Goal: Obtain resource: Download file/media

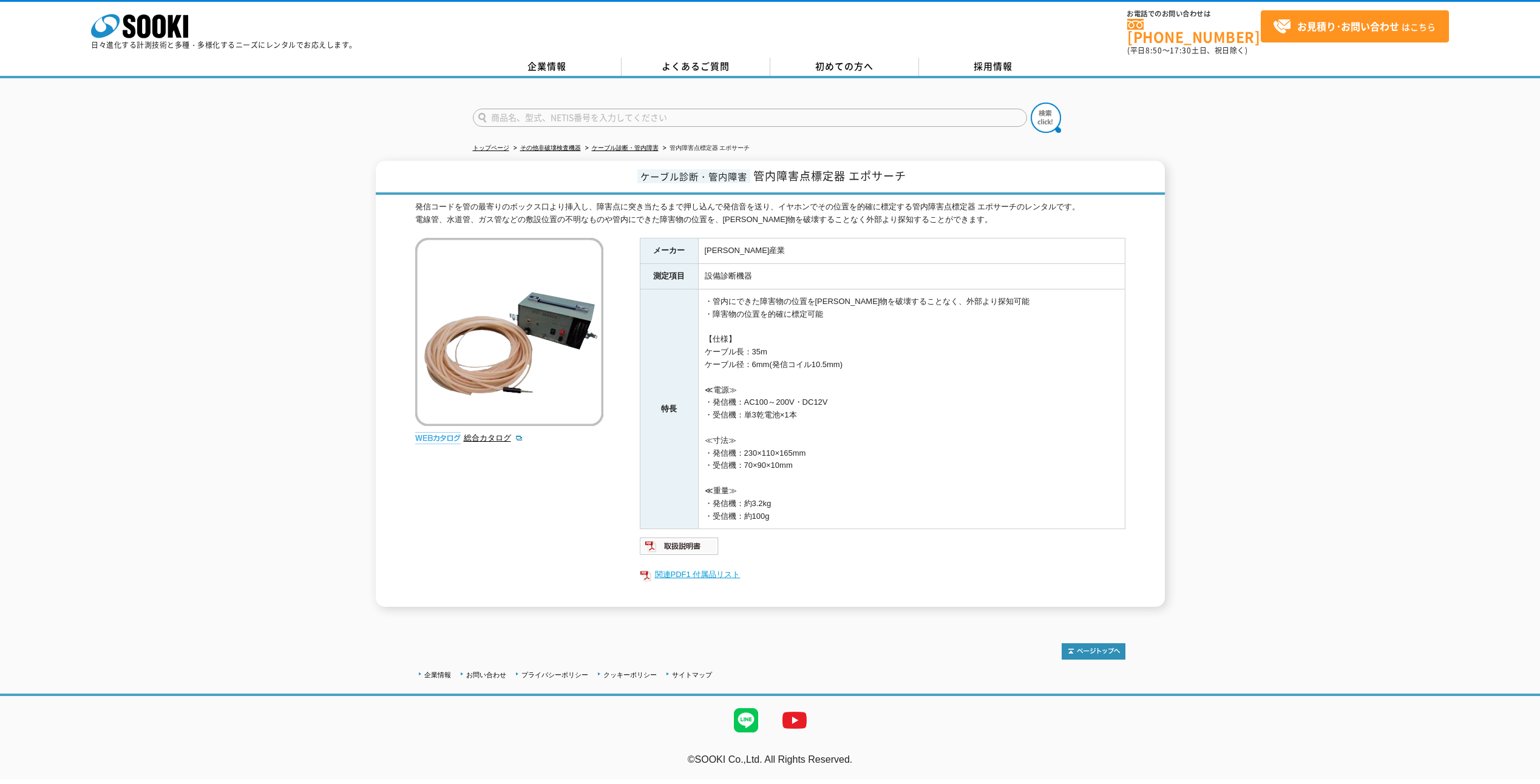
click at [709, 567] on link "関連PDF1 付属品リスト" at bounding box center [883, 575] width 486 height 16
click at [574, 58] on link "企業情報" at bounding box center [547, 67] width 149 height 18
click at [679, 537] on img at bounding box center [679, 547] width 79 height 20
click at [734, 567] on link "関連PDF1 付属品リスト" at bounding box center [883, 575] width 486 height 16
click at [671, 567] on link "関連PDF1 付属品リスト" at bounding box center [883, 575] width 486 height 16
